Goal: Check status: Check status

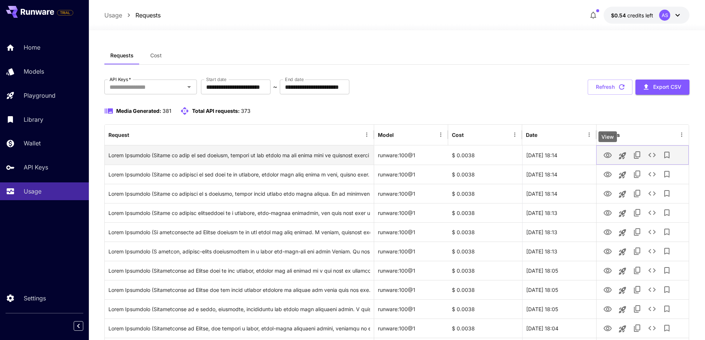
click at [610, 157] on icon "View" at bounding box center [608, 155] width 8 height 6
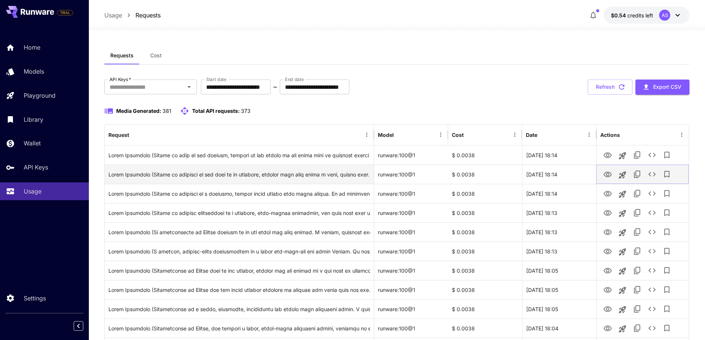
click at [606, 175] on icon "View" at bounding box center [607, 174] width 9 height 9
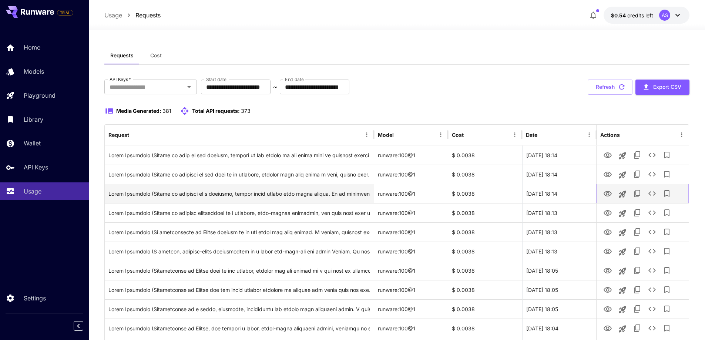
click at [607, 194] on icon "View" at bounding box center [607, 193] width 9 height 9
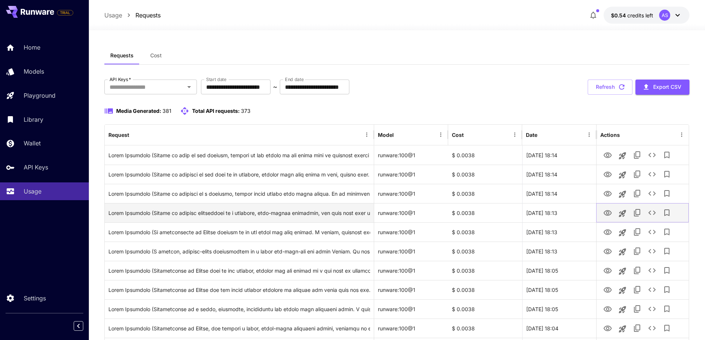
click at [605, 214] on icon "View" at bounding box center [608, 213] width 8 height 6
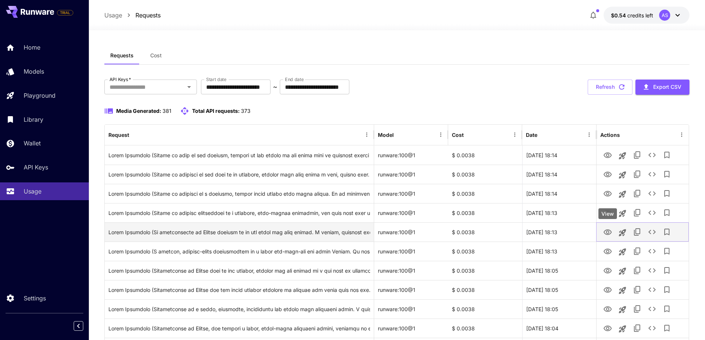
click at [605, 230] on icon "View" at bounding box center [607, 232] width 9 height 9
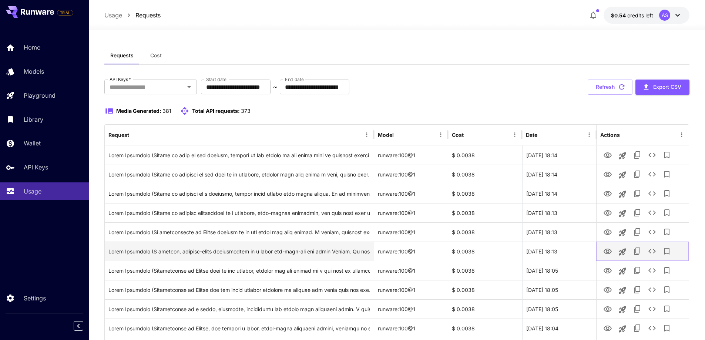
click at [606, 252] on icon "View" at bounding box center [607, 251] width 9 height 9
